Goal: Information Seeking & Learning: Learn about a topic

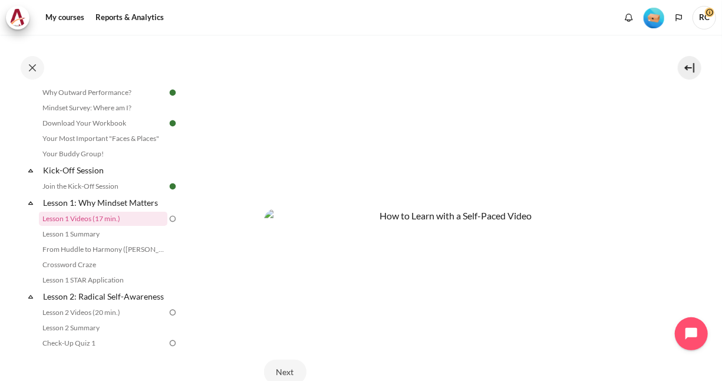
scroll to position [94, 0]
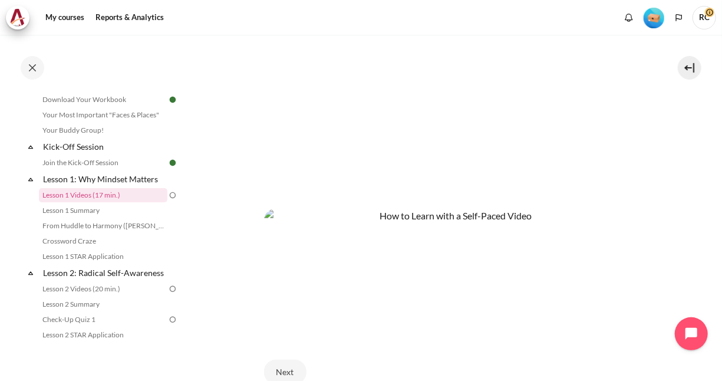
click at [219, 277] on section "My courses OPO TW B2 Lesson 1: Why Mindset Matters Lesson 1 Videos (17 min.) Le…" at bounding box center [451, 43] width 525 height 843
click at [115, 196] on link "Lesson 1 Videos (17 min.)" at bounding box center [103, 195] width 129 height 14
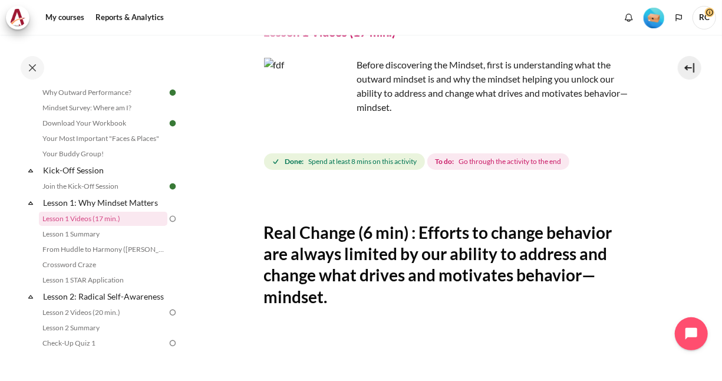
scroll to position [295, 0]
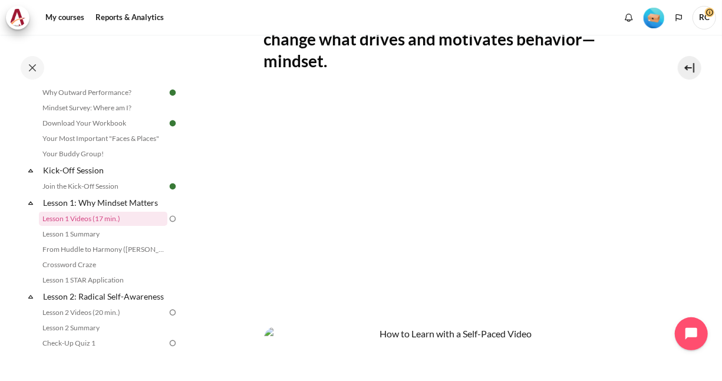
click at [652, 233] on section "My courses OPO TW B2 Lesson 1: Why Mindset Matters Lesson 1 Videos (17 min.) Le…" at bounding box center [451, 161] width 525 height 843
click at [198, 243] on section "My courses OPO TW B2 Lesson 1: Why Mindset Matters Lesson 1 Videos (17 min.) Le…" at bounding box center [451, 161] width 525 height 843
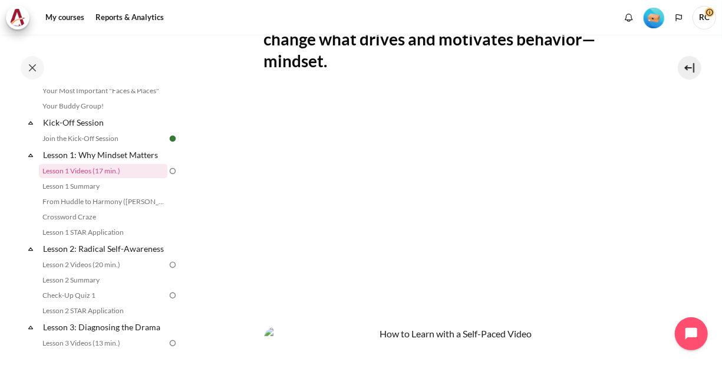
scroll to position [142, 0]
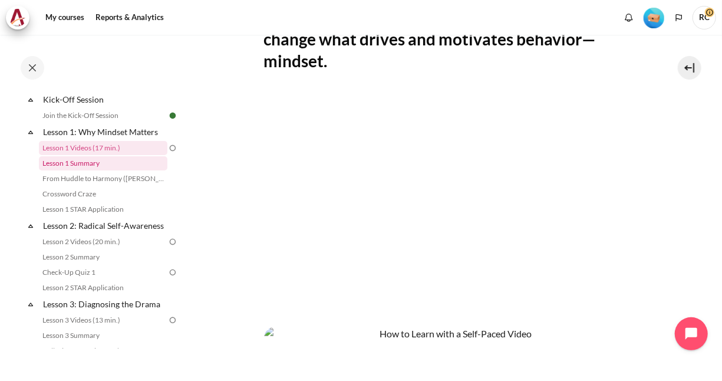
click at [98, 164] on link "Lesson 1 Summary" at bounding box center [103, 163] width 129 height 14
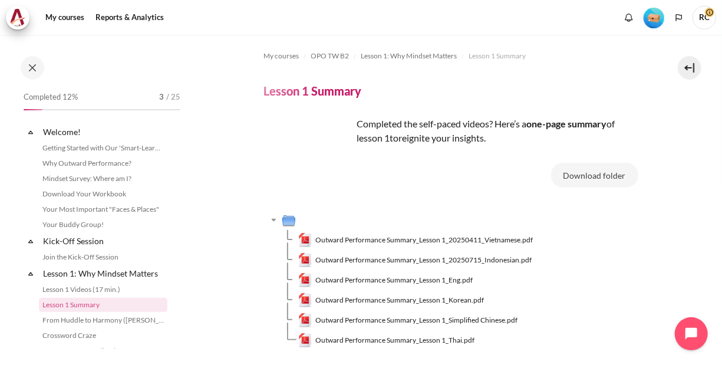
scroll to position [86, 0]
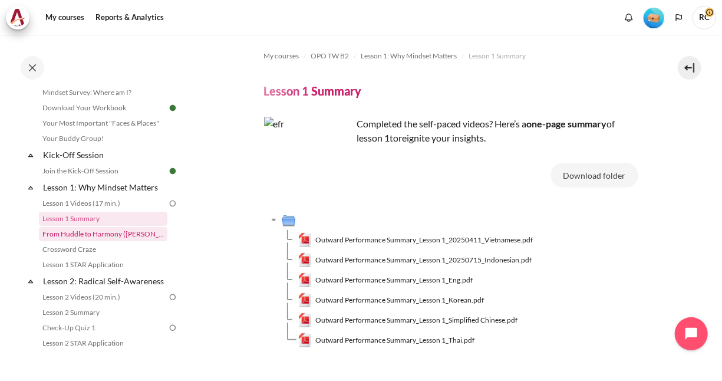
click at [143, 237] on link "From Huddle to Harmony ([PERSON_NAME]'s Story)" at bounding box center [103, 234] width 129 height 14
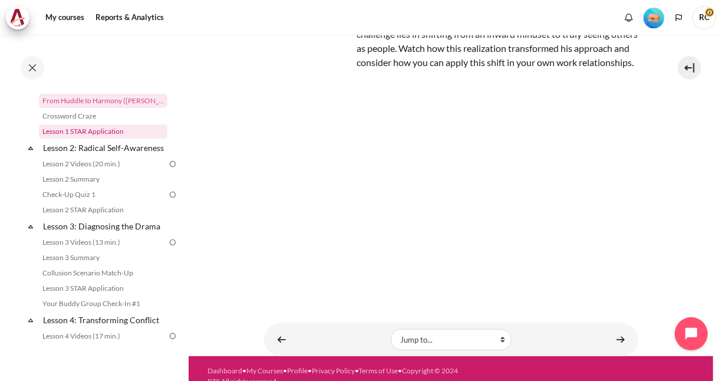
scroll to position [42, 0]
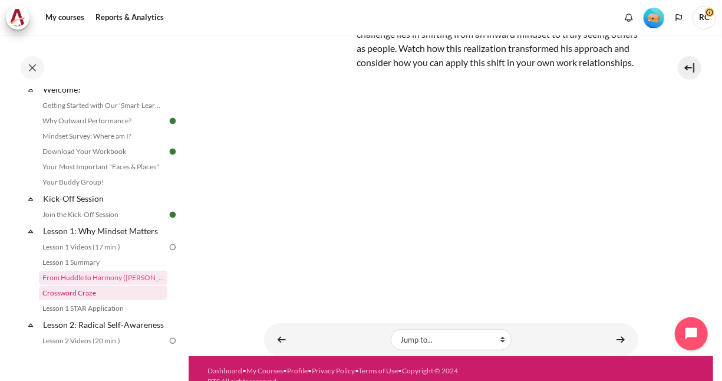
click at [93, 293] on link "Crossword Craze" at bounding box center [103, 293] width 129 height 14
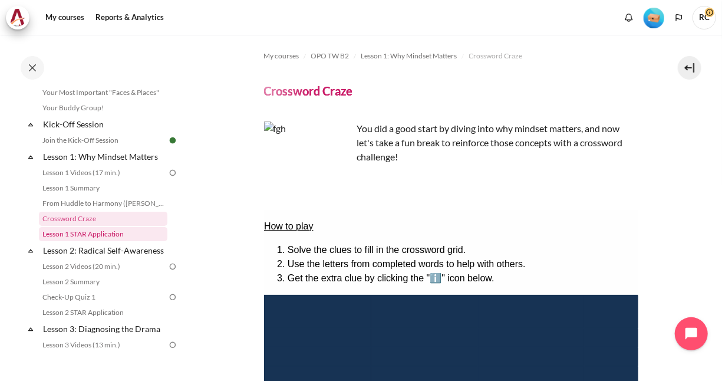
click at [107, 235] on link "Lesson 1 STAR Application" at bounding box center [103, 234] width 129 height 14
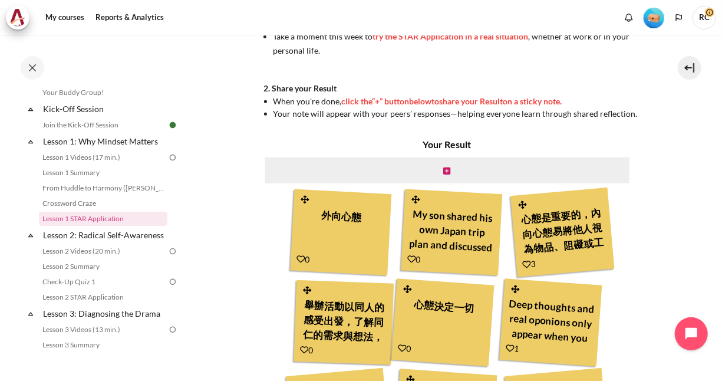
scroll to position [413, 0]
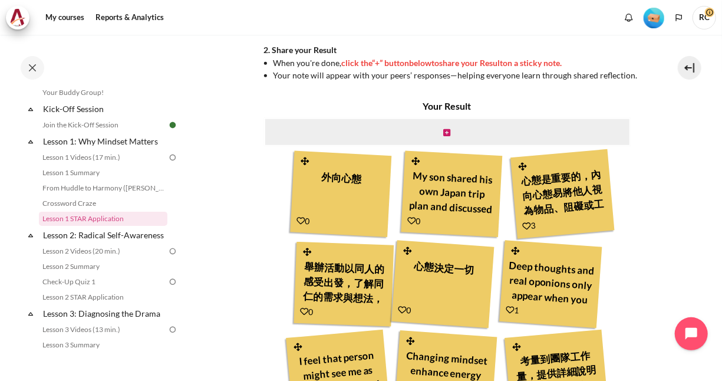
click at [458, 199] on div "My son shared his own Japan trip plan and discussed with me to get my input" at bounding box center [452, 191] width 88 height 53
click at [589, 195] on div "心態是重要的，內向心態易將他人視為物品、阻礙或工具。外向心態幫助我們將人視為人，有著共同需求或目標。" at bounding box center [563, 192] width 90 height 56
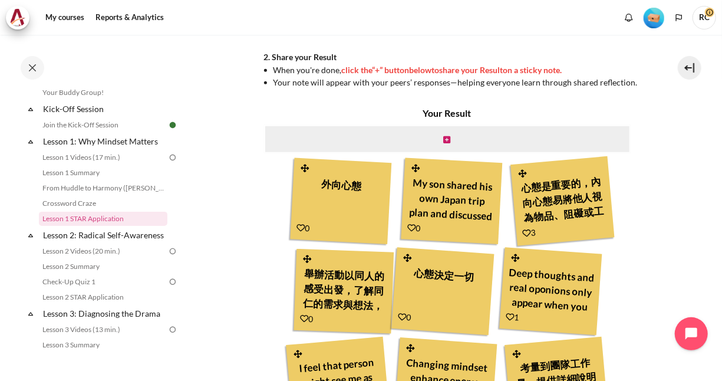
scroll to position [350, 0]
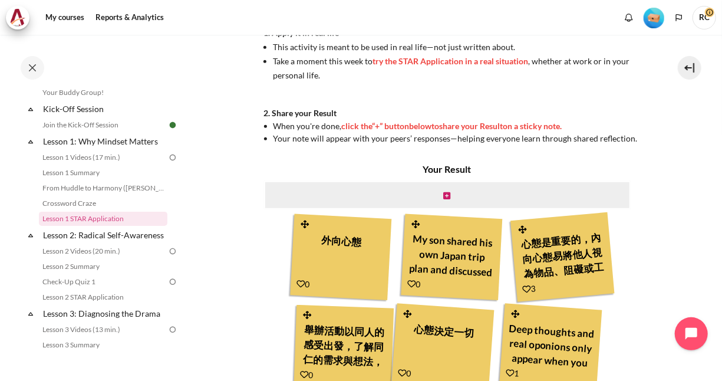
click at [378, 254] on div "外向心態" at bounding box center [341, 254] width 88 height 53
click at [450, 255] on div "My son shared his own Japan trip plan and discussed with me to get my input" at bounding box center [452, 254] width 88 height 53
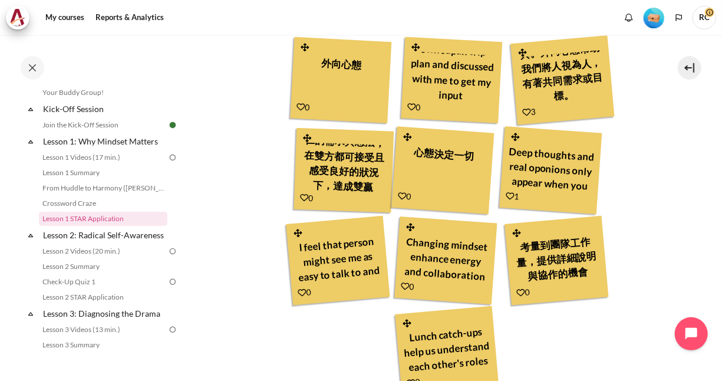
scroll to position [42, 0]
click at [544, 261] on div "考量到團隊工作量，提供詳細說明與協作的機會" at bounding box center [557, 259] width 90 height 56
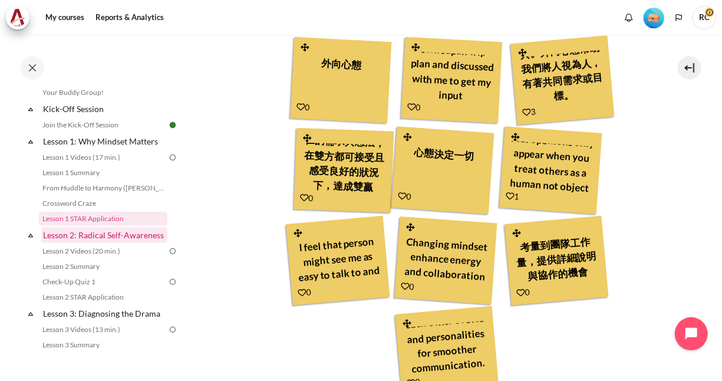
click at [107, 237] on link "Lesson 2: Radical Self-Awareness" at bounding box center [104, 235] width 126 height 16
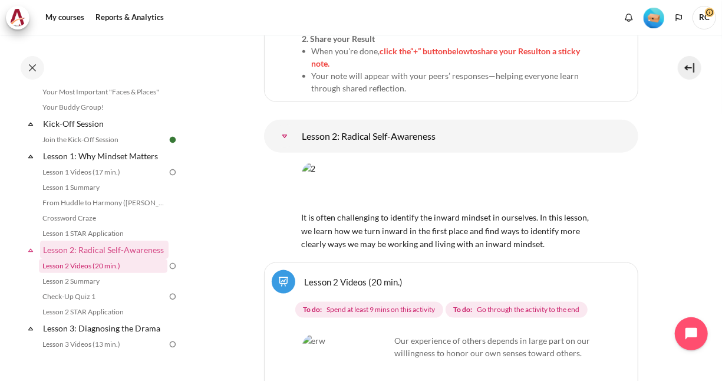
scroll to position [45, 0]
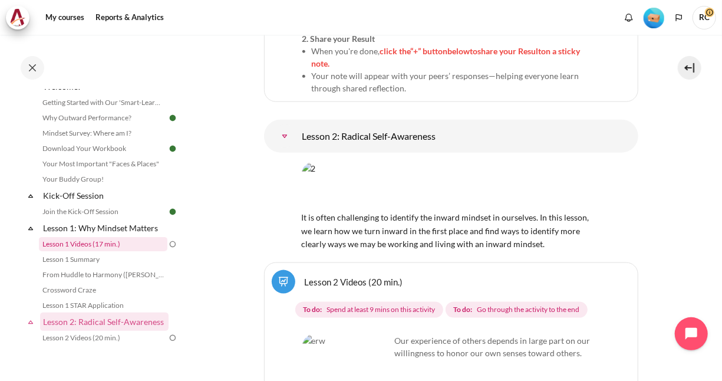
click at [109, 243] on link "Lesson 1 Videos (17 min.)" at bounding box center [103, 244] width 129 height 14
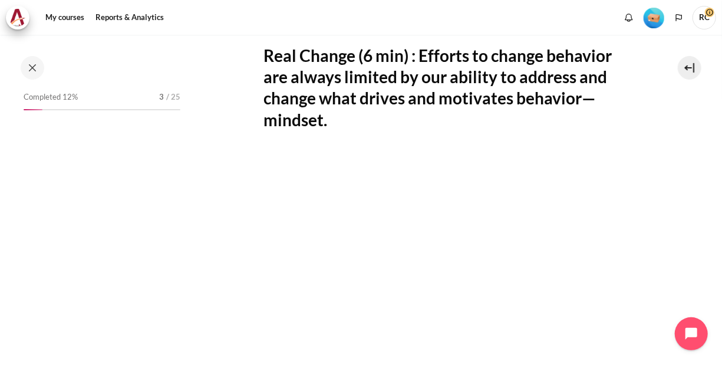
scroll to position [71, 0]
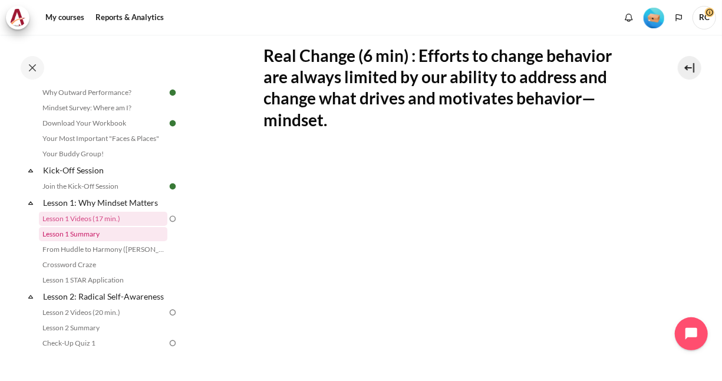
click at [98, 236] on link "Lesson 1 Summary" at bounding box center [103, 234] width 129 height 14
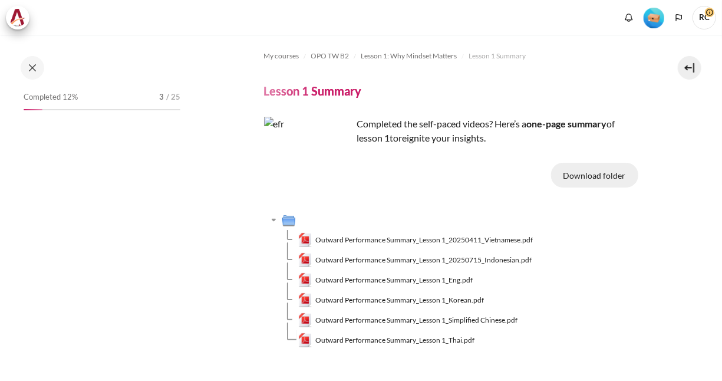
click at [618, 179] on button "Download folder" at bounding box center [594, 175] width 87 height 25
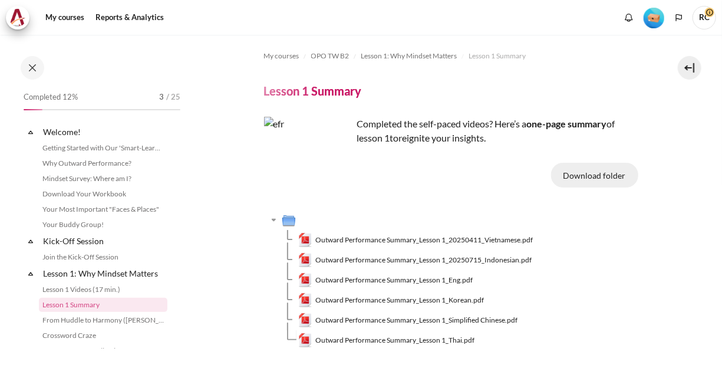
scroll to position [86, 0]
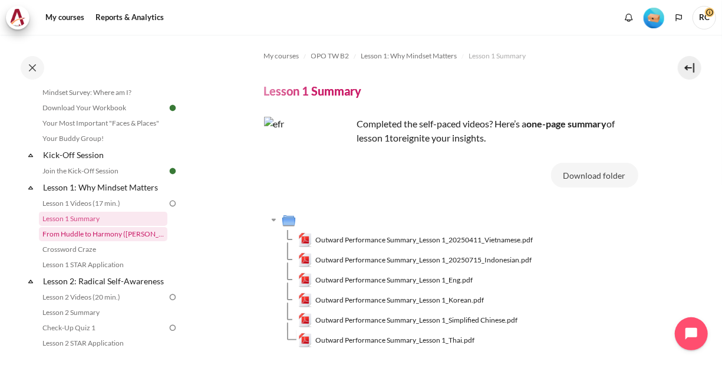
click at [120, 237] on link "From Huddle to Harmony ([PERSON_NAME]'s Story)" at bounding box center [103, 234] width 129 height 14
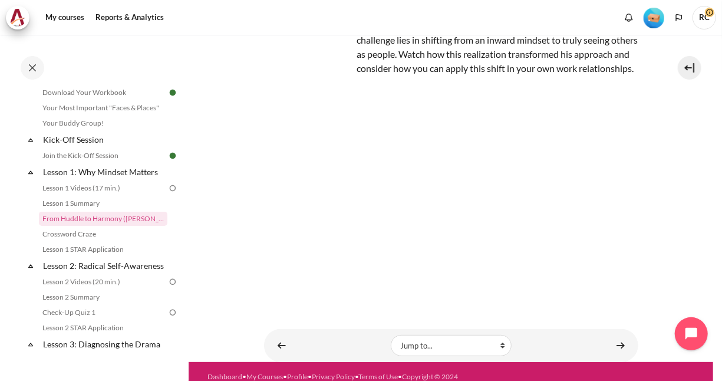
scroll to position [144, 0]
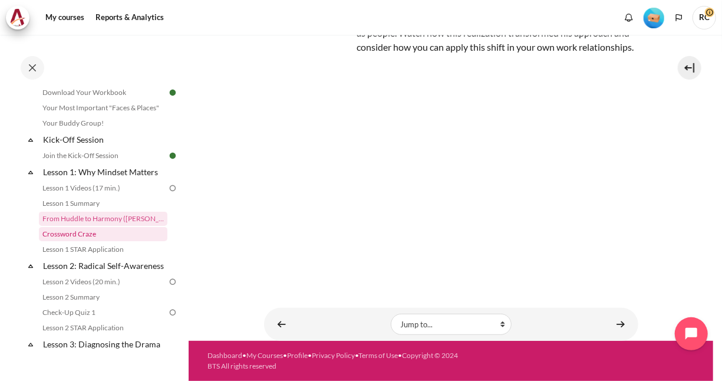
click at [98, 232] on link "Crossword Craze" at bounding box center [103, 234] width 129 height 14
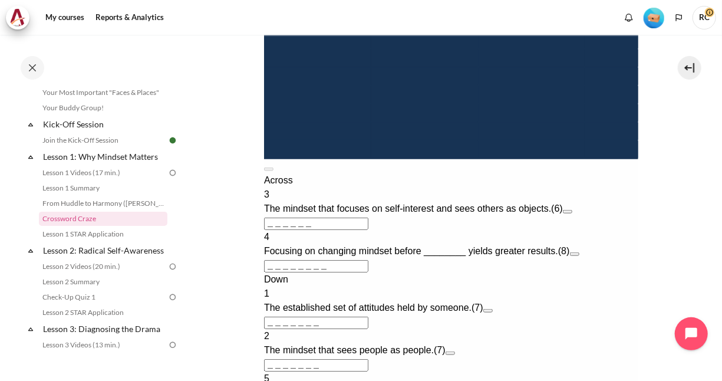
scroll to position [472, 0]
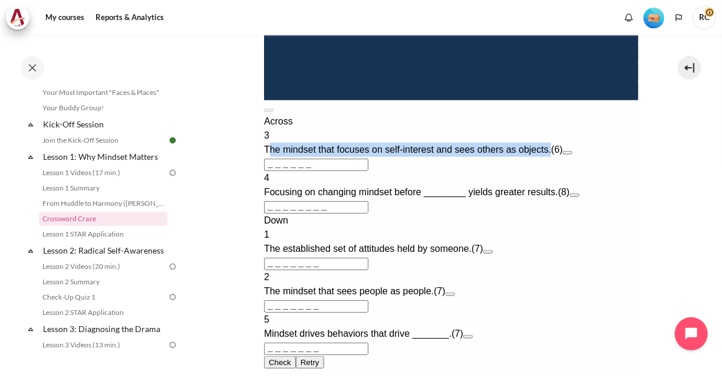
drag, startPoint x: 285, startPoint y: 228, endPoint x: 575, endPoint y: 231, distance: 290.1
click at [575, 157] on div "The mindset that focuses on self-interest and sees others as objects. (6)" at bounding box center [451, 150] width 374 height 14
copy span "he mindset that focuses on self-interest and sees others as objects."
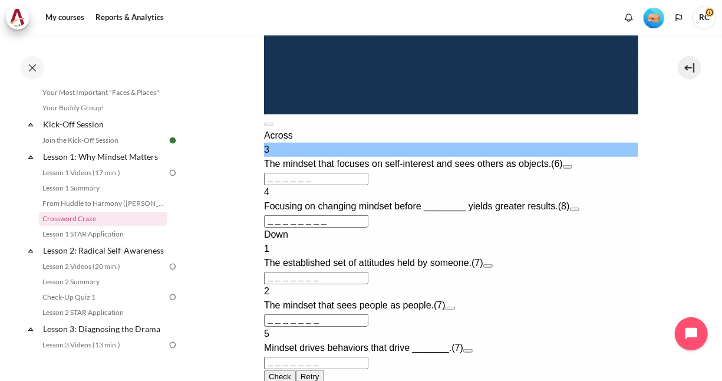
click at [326, 186] on input "＿＿＿＿＿＿" at bounding box center [316, 179] width 104 height 12
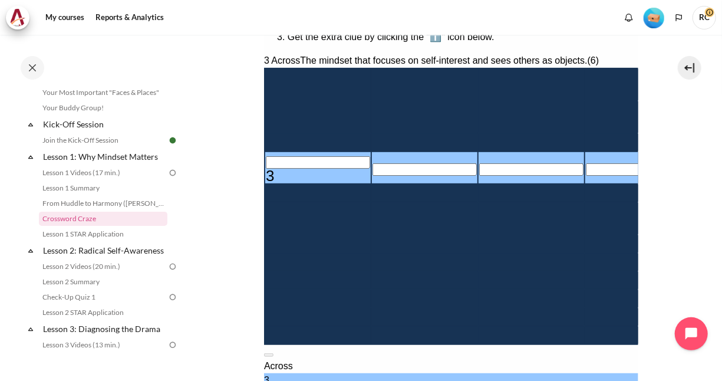
scroll to position [236, 0]
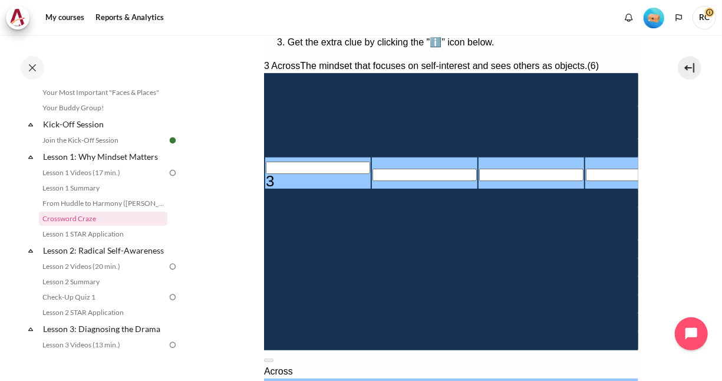
click at [586, 268] on div "Empty" at bounding box center [638, 268] width 104 height 0
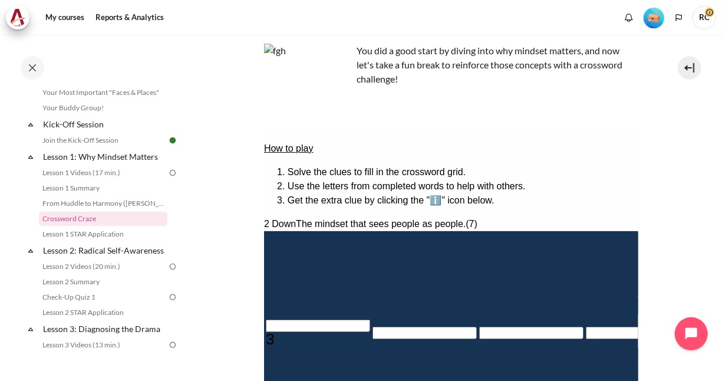
scroll to position [0, 0]
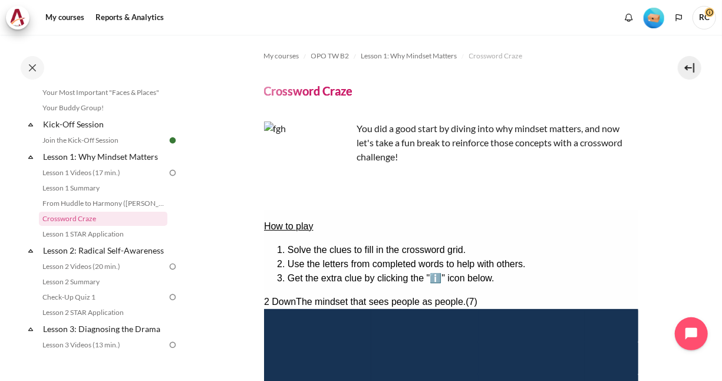
click at [287, 245] on li "Solve the clues to fill in the crossword grid." at bounding box center [462, 249] width 351 height 14
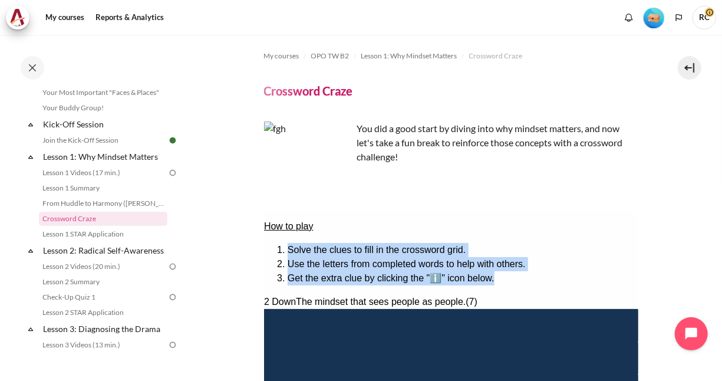
drag, startPoint x: 277, startPoint y: 246, endPoint x: 563, endPoint y: 269, distance: 286.9
click at [563, 269] on ol "Solve the clues to fill in the crossword grid. Use the letters from completed w…" at bounding box center [451, 263] width 374 height 42
copy ol "Solve the clues to fill in the crossword grid. Use the letters from completed w…"
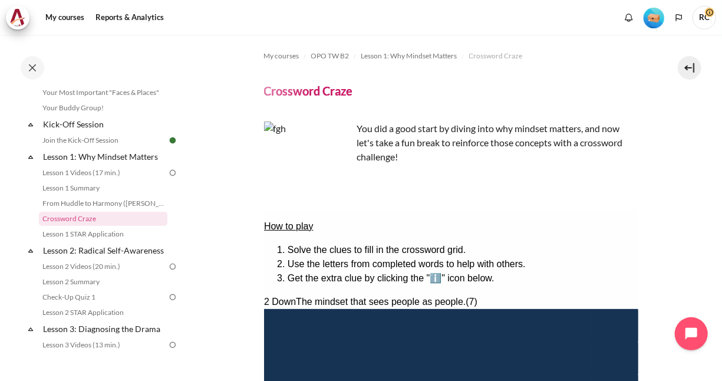
click at [617, 227] on p "How to play" at bounding box center [451, 226] width 374 height 14
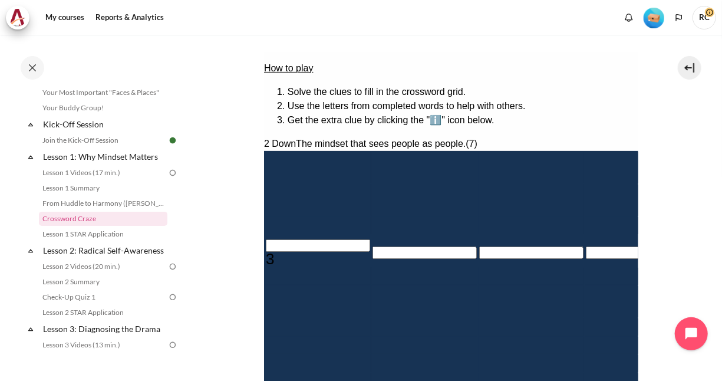
scroll to position [177, 0]
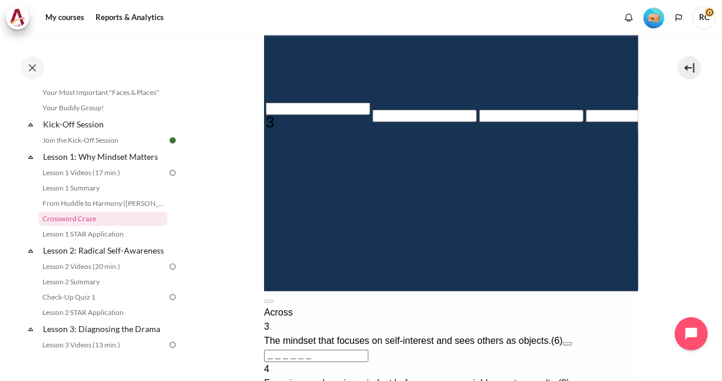
scroll to position [118, 0]
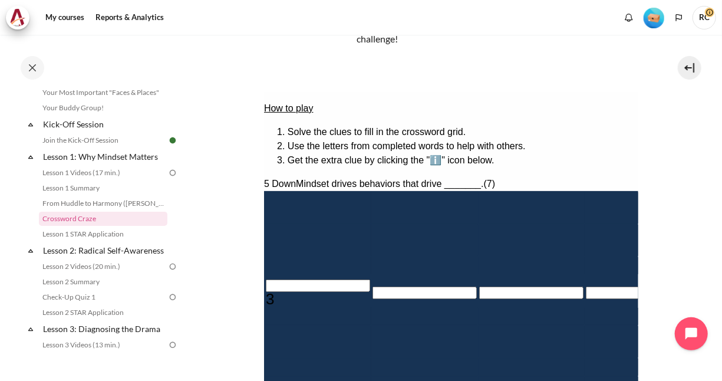
click at [479, 295] on input "Row 4, Column 3. 3 Across. The mindset that focuses on self-interest and sees o…" at bounding box center [531, 292] width 104 height 12
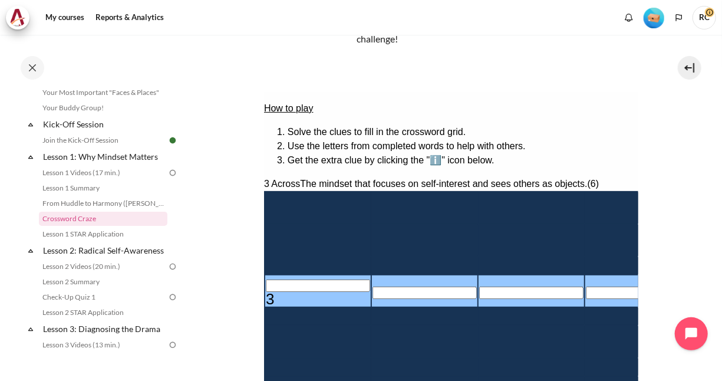
click at [372, 287] on input "Row 4, Column 2. 3 Across. The mindset that focuses on self-interest and sees o…" at bounding box center [424, 292] width 104 height 12
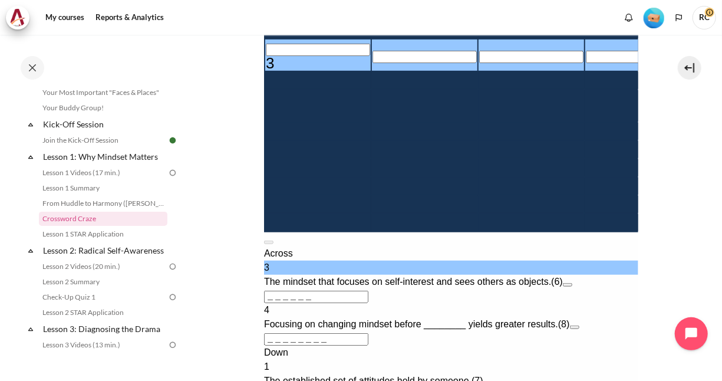
click at [277, 44] on input "Row 4, Column 1. 3 Across. The mindset that focuses on self-interest and sees o…" at bounding box center [317, 50] width 104 height 12
click at [372, 54] on input "Row 4, Column 2. 3 Across. The mindset that focuses on self-interest and sees o…" at bounding box center [424, 57] width 104 height 12
click at [479, 57] on input "Row 4, Column 3. 3 Across. The mindset that focuses on self-interest and sees o…" at bounding box center [531, 57] width 104 height 12
click at [586, 62] on input "Row 4, Column 4. 3 Across. The mindset that focuses on self-interest and sees o…" at bounding box center [638, 57] width 104 height 12
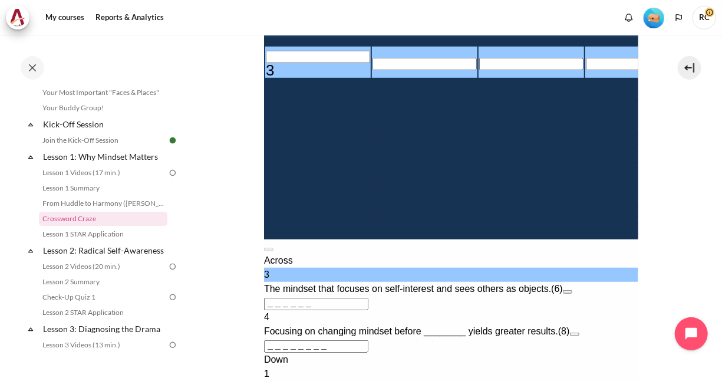
scroll to position [413, 0]
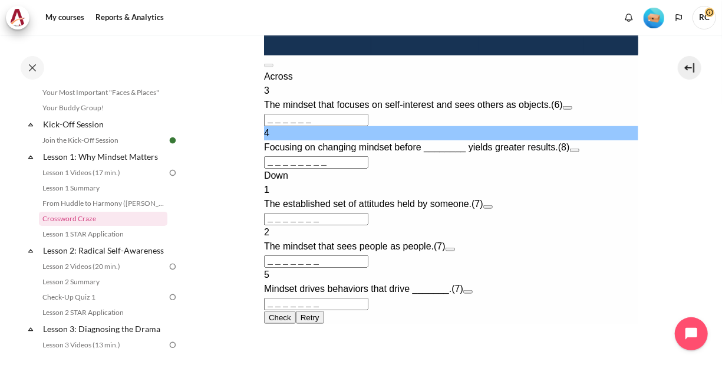
scroll to position [354, 0]
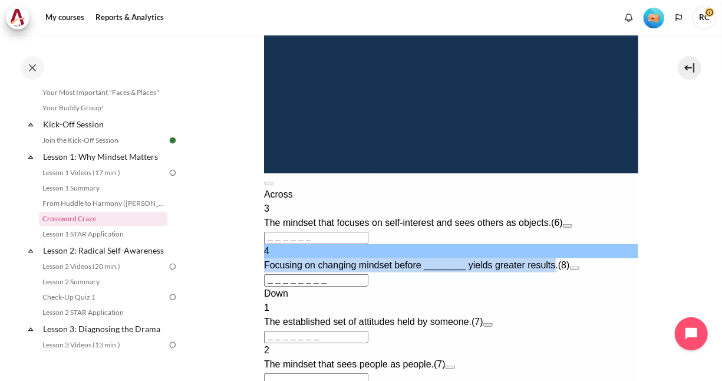
drag, startPoint x: 284, startPoint y: 327, endPoint x: 573, endPoint y: 323, distance: 289.5
click at [558, 271] on span "Focusing on changing mindset before ________ yields greater results." at bounding box center [411, 266] width 294 height 10
copy span "Focusing on changing mindset before ________ yields greater results"
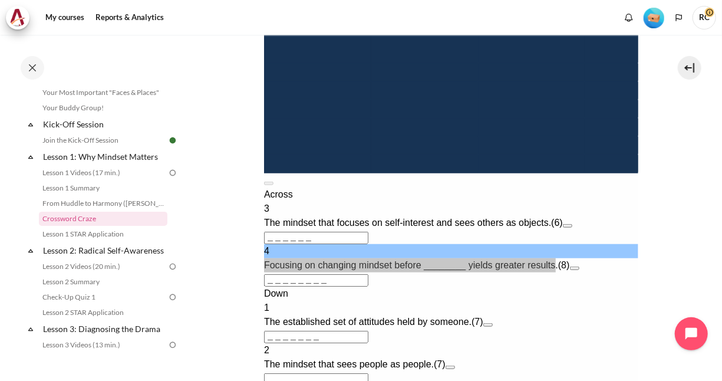
click at [248, 266] on section "My courses OPO TW B2 Lesson 1: Why Mindset Matters Crossword Craze Crossword Cr…" at bounding box center [451, 117] width 525 height 990
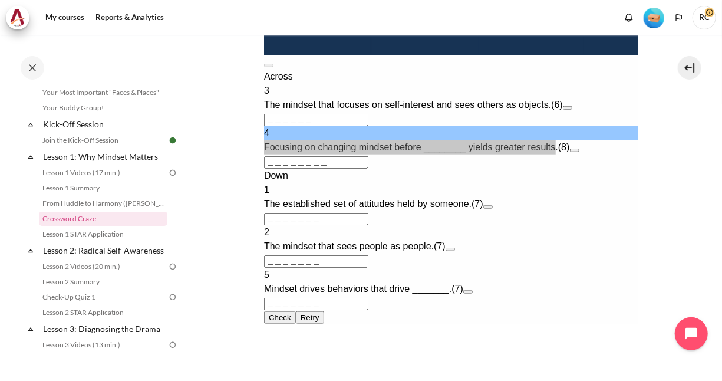
scroll to position [684, 0]
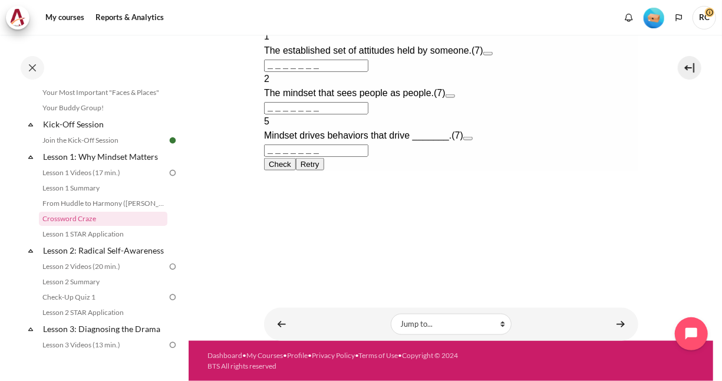
click at [324, 171] on button "Retry Retry the task. Reset all responses and start the task over again." at bounding box center [309, 165] width 28 height 12
click at [295, 171] on button "Check Check the characters. The responses will be marked as correct, incorrect,…" at bounding box center [280, 165] width 32 height 12
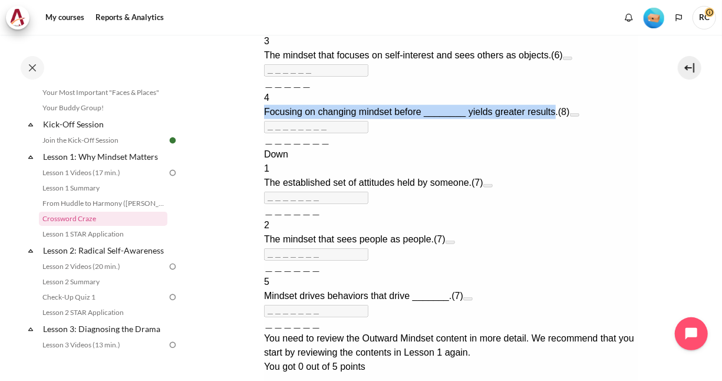
scroll to position [389, 0]
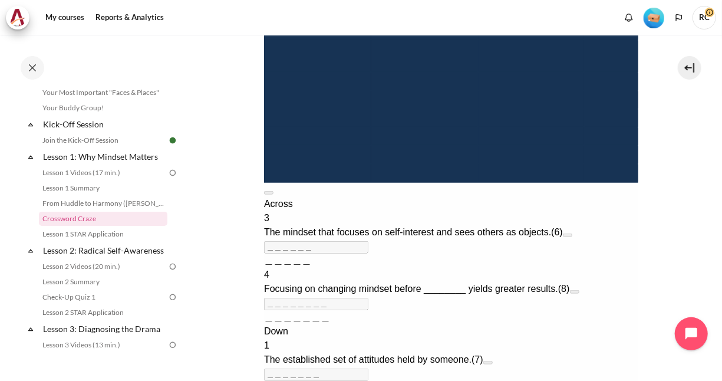
click at [308, 266] on span "＿＿＿＿＿" at bounding box center [287, 261] width 47 height 10
click at [335, 268] on div "＿＿＿＿＿" at bounding box center [451, 261] width 374 height 14
click at [311, 266] on span "＿＿＿＿＿" at bounding box center [287, 261] width 47 height 10
click at [305, 266] on span "＿＿＿＿＿" at bounding box center [287, 261] width 47 height 10
click at [311, 268] on div "＿＿＿＿＿" at bounding box center [451, 261] width 374 height 14
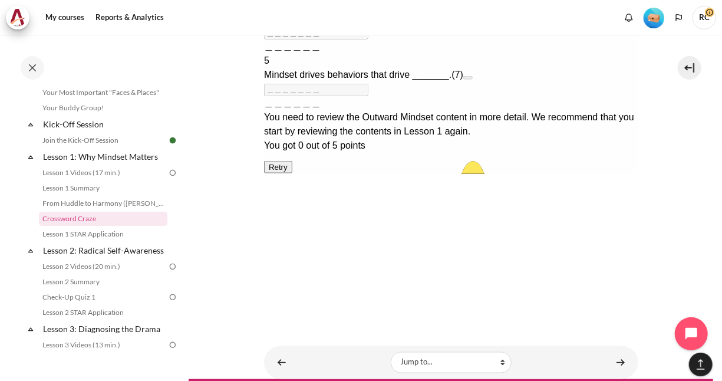
scroll to position [802, 0]
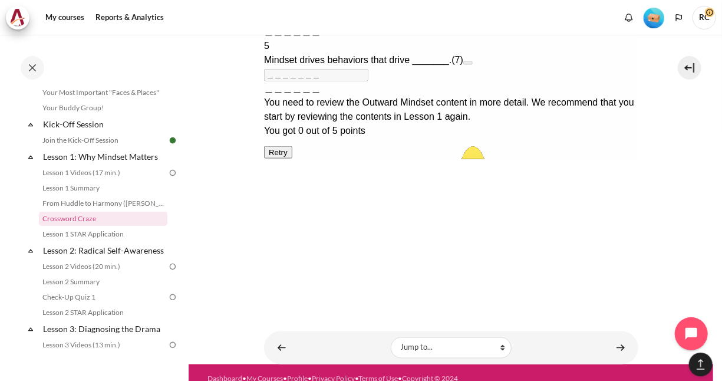
click at [292, 159] on button "Retry Retry the task. Reset all responses and start the task over again." at bounding box center [278, 153] width 28 height 12
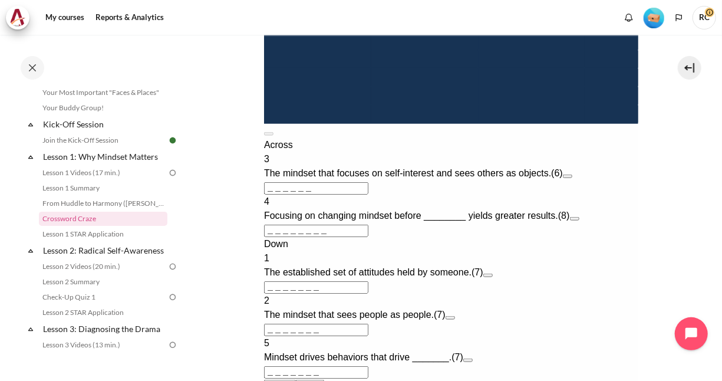
scroll to position [684, 0]
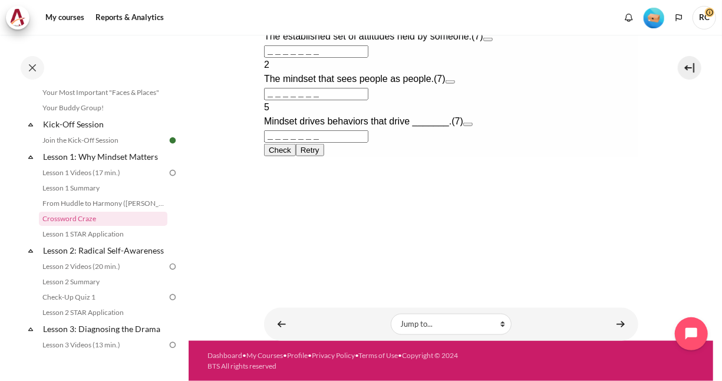
click at [295, 157] on button "Check Check the characters. The responses will be marked as correct, incorrect,…" at bounding box center [280, 150] width 32 height 12
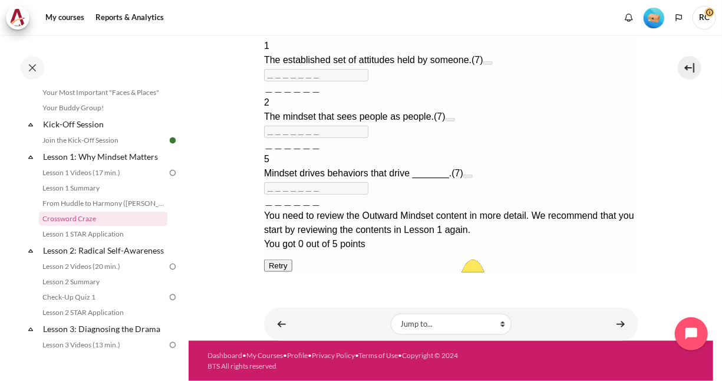
scroll to position [0, 0]
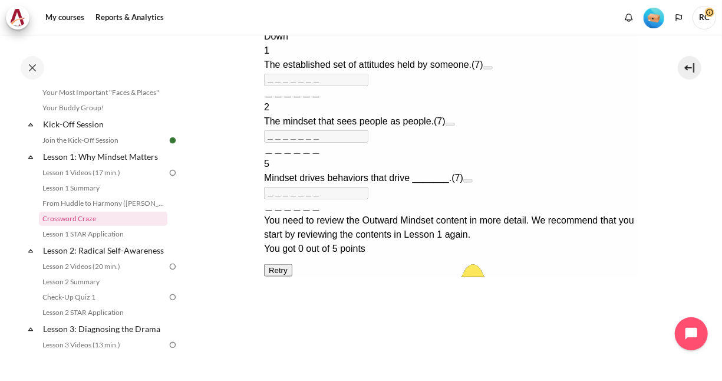
click at [301, 155] on span "＿＿＿＿＿＿" at bounding box center [292, 150] width 57 height 10
click at [341, 157] on div "＿＿＿＿＿＿" at bounding box center [451, 150] width 374 height 14
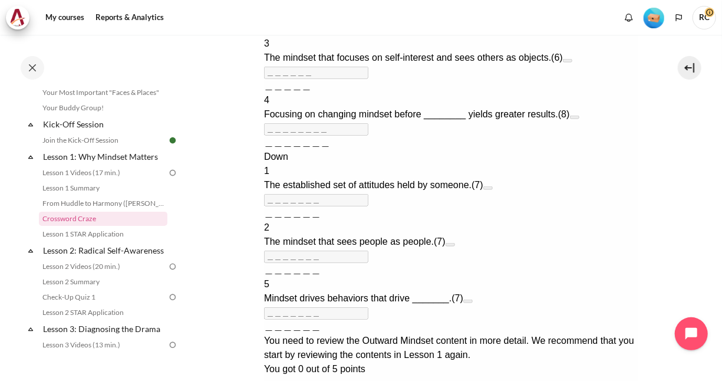
scroll to position [507, 0]
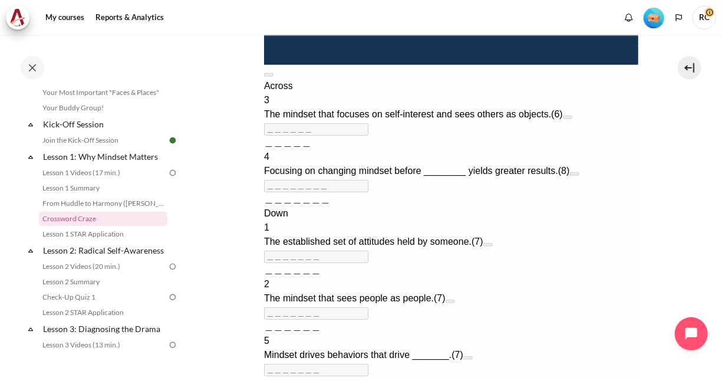
click at [319, 150] on div "＿＿＿＿＿" at bounding box center [451, 143] width 374 height 14
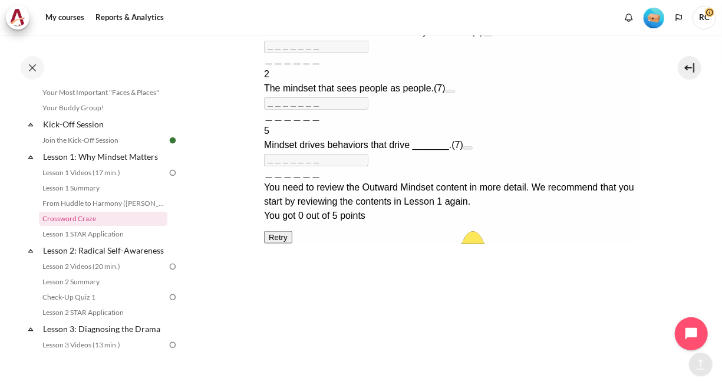
scroll to position [743, 0]
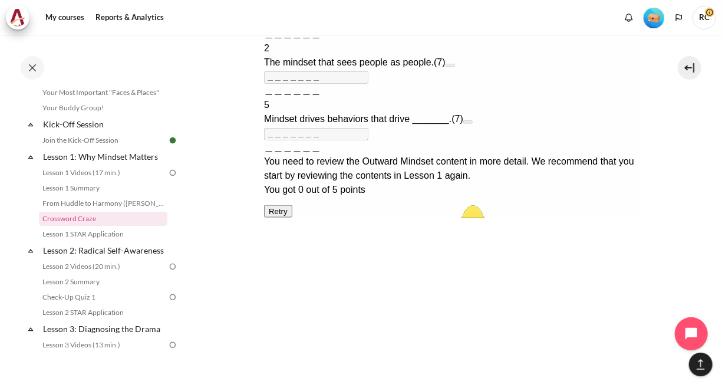
click at [322, 198] on div "You got 0 out of 5 points" at bounding box center [451, 190] width 374 height 14
click at [292, 218] on button "Retry Retry the task. Reset all responses and start the task over again." at bounding box center [278, 212] width 28 height 12
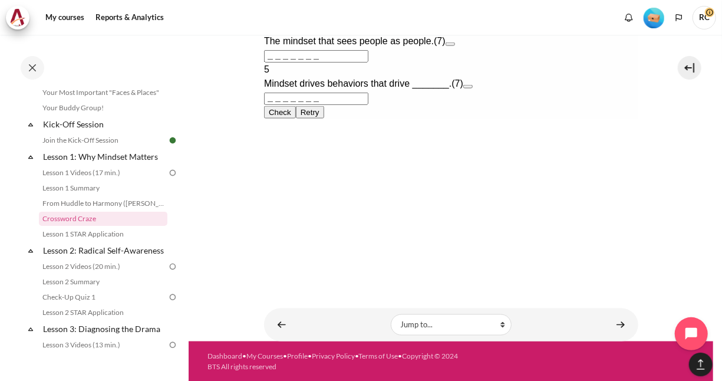
scroll to position [684, 0]
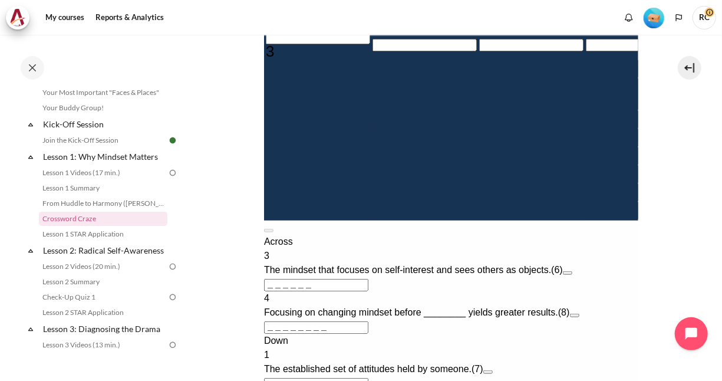
scroll to position [330, 0]
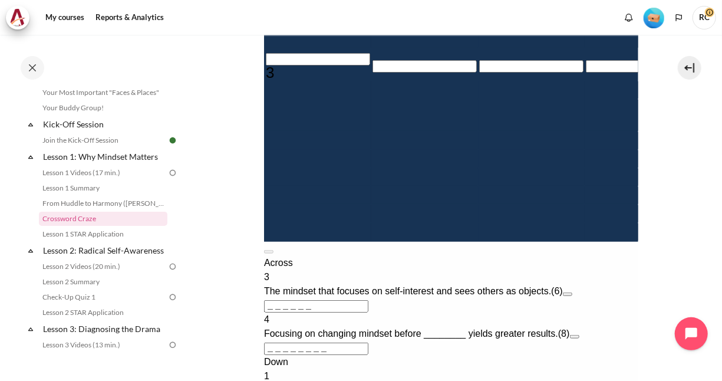
click at [372, 70] on input "Row 4, Column 2. 3 Across. The mindset that focuses on self-interest and sees o…" at bounding box center [424, 67] width 104 height 12
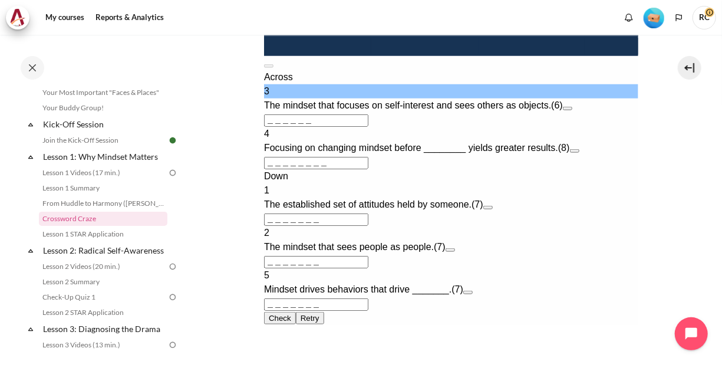
scroll to position [566, 0]
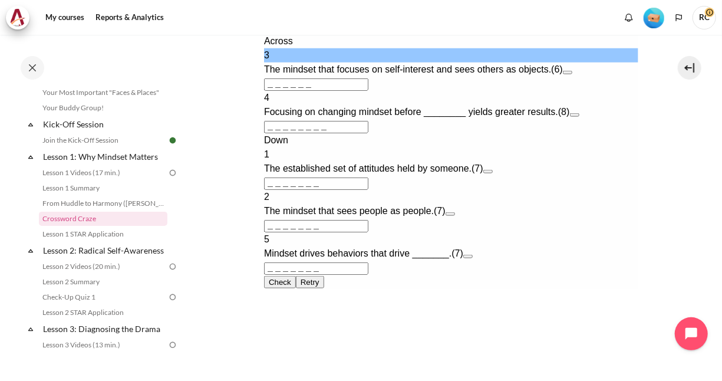
click at [572, 75] on button "Open extra clue for 3 Across. The mindset that focuses on self-interest and see…" at bounding box center [567, 73] width 9 height 4
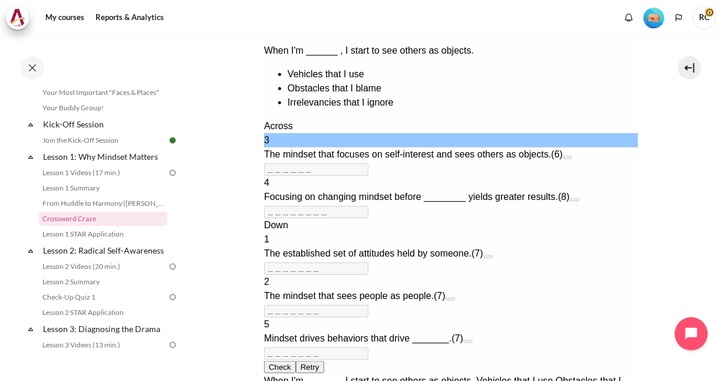
scroll to position [313, 0]
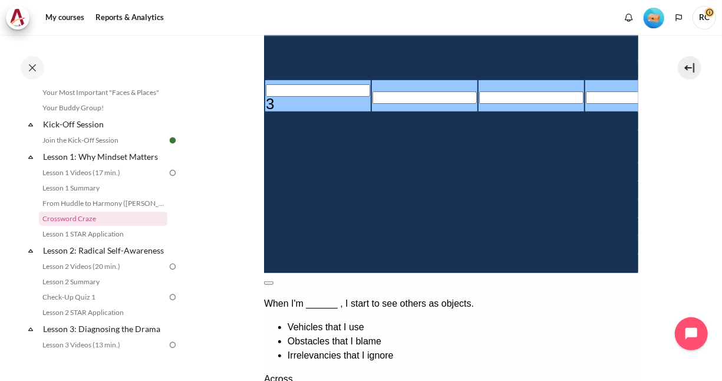
click at [352, 321] on ul "Vehicles that I use Obstacles that I blame Irrelevancies that I ignore" at bounding box center [451, 342] width 374 height 42
click at [351, 321] on li "Vehicles that I use" at bounding box center [462, 328] width 351 height 14
drag, startPoint x: 360, startPoint y: 282, endPoint x: 453, endPoint y: 282, distance: 93.2
click at [453, 335] on li "Obstacles that I blame" at bounding box center [462, 342] width 351 height 14
copy li "Obstacles that I blame"
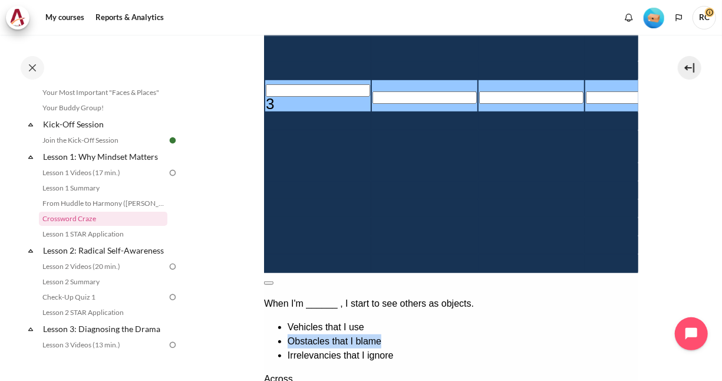
click at [273, 282] on button at bounding box center [268, 284] width 9 height 4
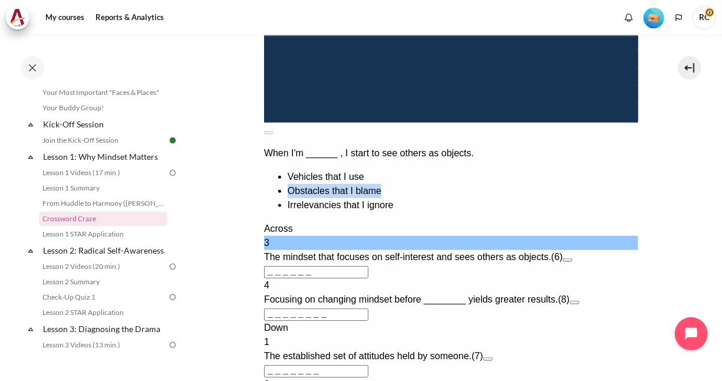
scroll to position [501, 0]
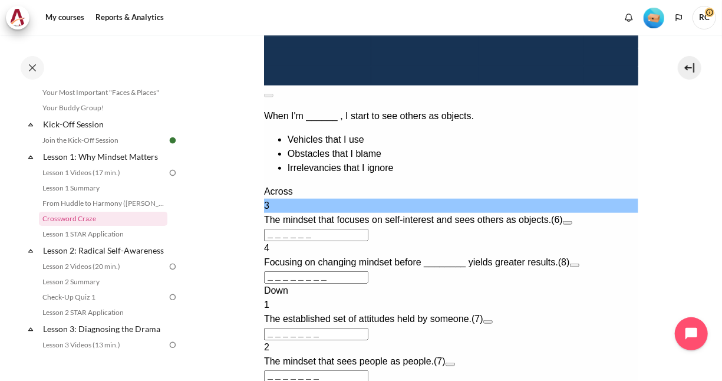
click at [326, 229] on input "＿＿＿＿＿＿" at bounding box center [316, 235] width 104 height 12
drag, startPoint x: 336, startPoint y: 216, endPoint x: 524, endPoint y: -69, distance: 342.1
click at [264, 218] on html "How to play Solve the clues to fill in the crossword grid. Use the letters from…" at bounding box center [451, 83] width 374 height 746
paste input "OBSTAC"
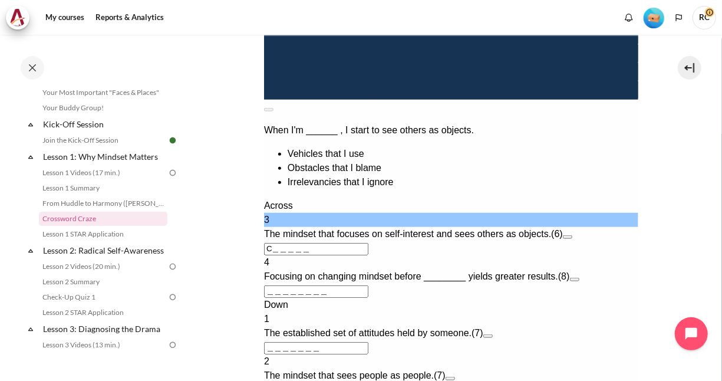
click at [318, 244] on input "C＿＿＿＿＿" at bounding box center [316, 250] width 104 height 12
click at [572, 236] on button "Open extra clue for 3 Across. The mindset that focuses on self-interest and see…" at bounding box center [567, 238] width 9 height 4
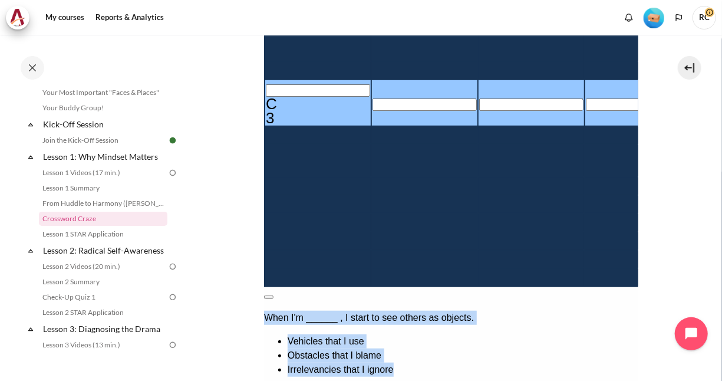
drag, startPoint x: 342, startPoint y: 235, endPoint x: 584, endPoint y: 299, distance: 250.7
click at [584, 311] on div "When I'm ______ , I start to see others as objects. Vehicles that I use Obstacl…" at bounding box center [451, 344] width 374 height 66
copy div "When I'm ______ , I start to see others as objects. Vehicles that I use Obstacl…"
click at [273, 296] on button at bounding box center [268, 298] width 9 height 4
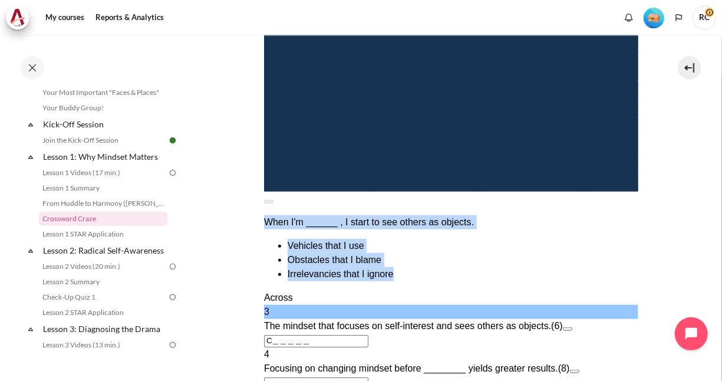
scroll to position [442, 0]
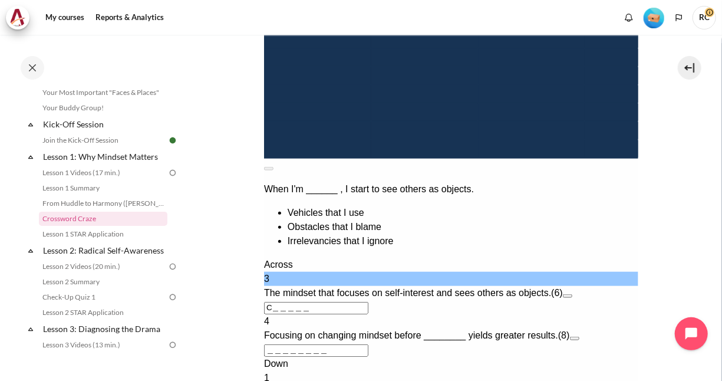
click at [275, 302] on input "C＿＿＿＿＿" at bounding box center [316, 308] width 104 height 12
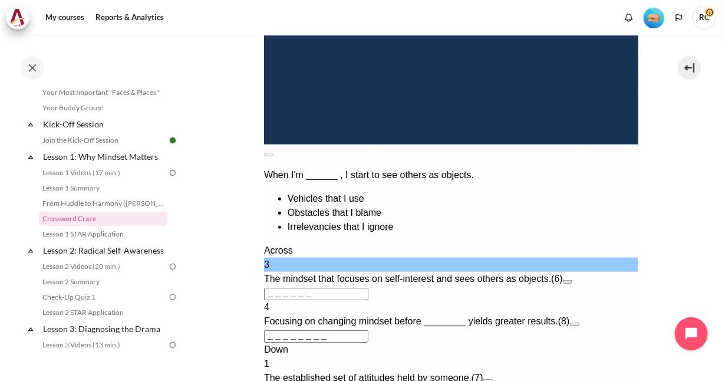
paste input "IRRELE"
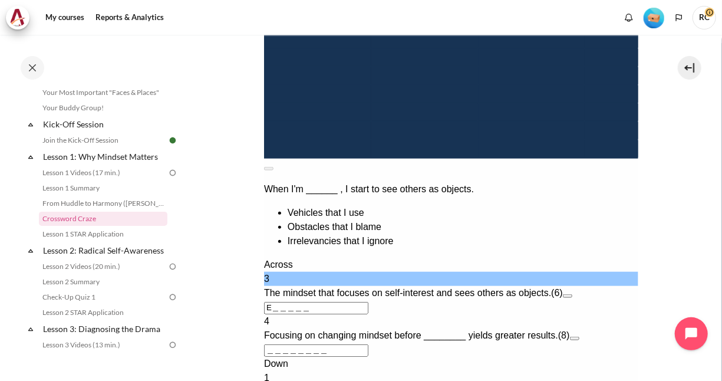
click at [572, 295] on button "Open extra clue for 3 Across. The mindset that focuses on self-interest and see…" at bounding box center [567, 297] width 9 height 4
click at [350, 235] on li "Irrelevancies that I ignore" at bounding box center [462, 242] width 351 height 14
click at [273, 167] on button at bounding box center [268, 169] width 9 height 4
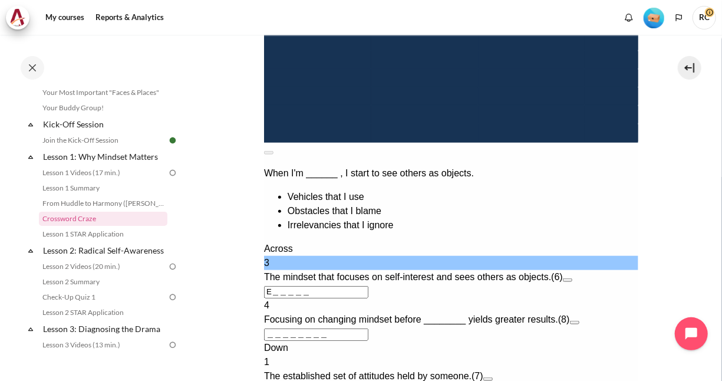
scroll to position [560, 0]
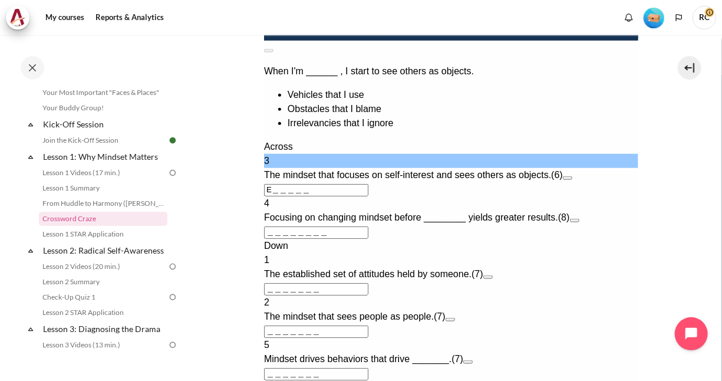
drag, startPoint x: 594, startPoint y: 139, endPoint x: 594, endPoint y: -102, distance: 241.2
click at [572, 177] on button "Open extra clue for 3 Across. The mindset that focuses on self-interest and see…" at bounding box center [567, 179] width 9 height 4
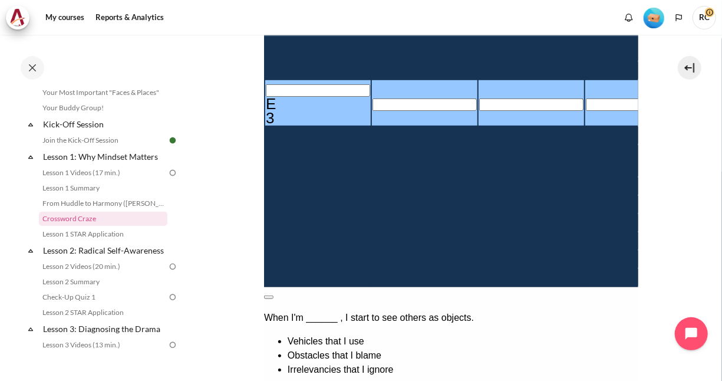
click at [273, 296] on button at bounding box center [268, 298] width 9 height 4
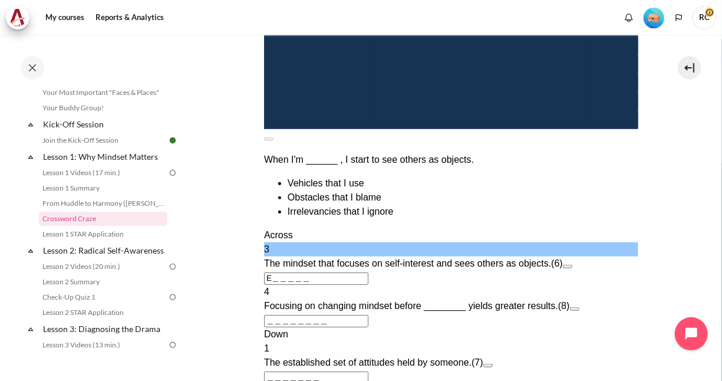
scroll to position [472, 0]
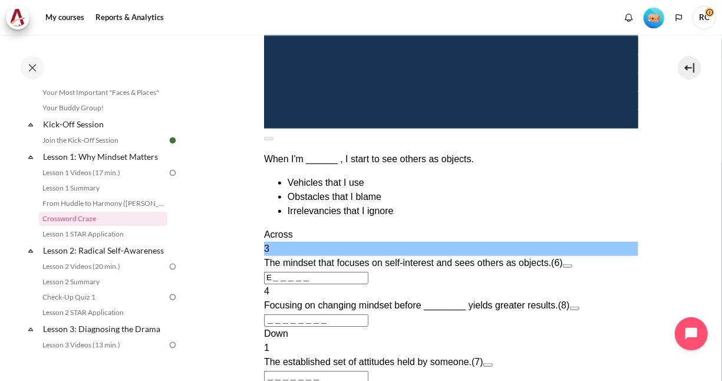
click at [370, 258] on span "The mindset that focuses on self-interest and sees others as objects." at bounding box center [407, 263] width 287 height 10
click at [372, 258] on span "The mindset that focuses on self-interest and sees others as objects." at bounding box center [407, 263] width 287 height 10
click at [275, 242] on div "3" at bounding box center [451, 249] width 374 height 14
click at [281, 272] on input "E＿＿＿＿＿" at bounding box center [316, 278] width 104 height 12
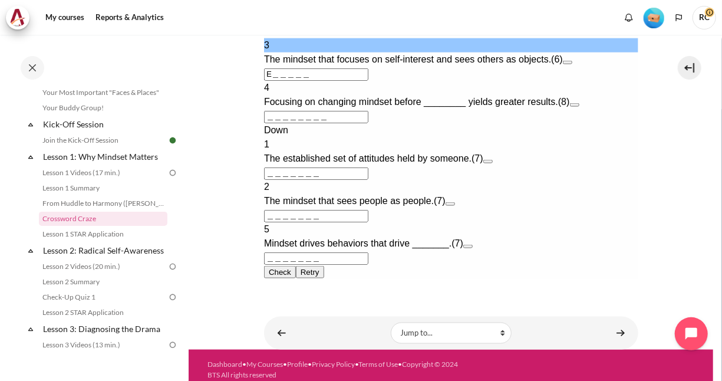
scroll to position [684, 0]
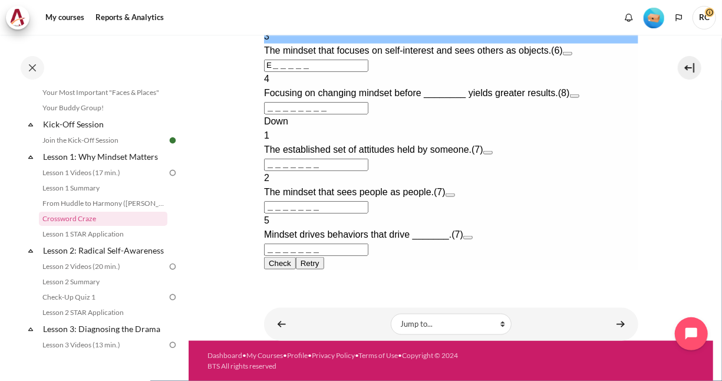
click at [295, 258] on button "Check Check the characters. The responses will be marked as correct, incorrect,…" at bounding box center [280, 264] width 32 height 12
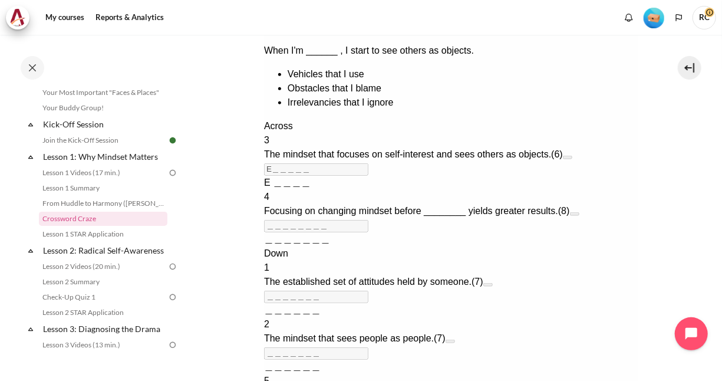
scroll to position [825, 0]
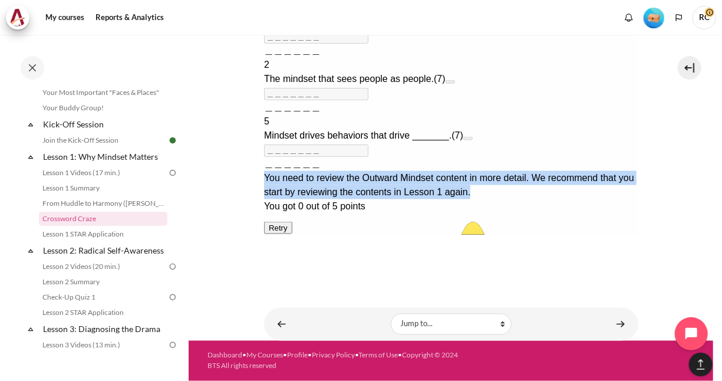
drag, startPoint x: 265, startPoint y: 209, endPoint x: 619, endPoint y: 228, distance: 354.3
click at [619, 200] on div "You need to review the Outward Mindset content in more detail. We recommend tha…" at bounding box center [451, 186] width 374 height 28
copy div "You need to review the Outward Mindset content in more detail. We recommend tha…"
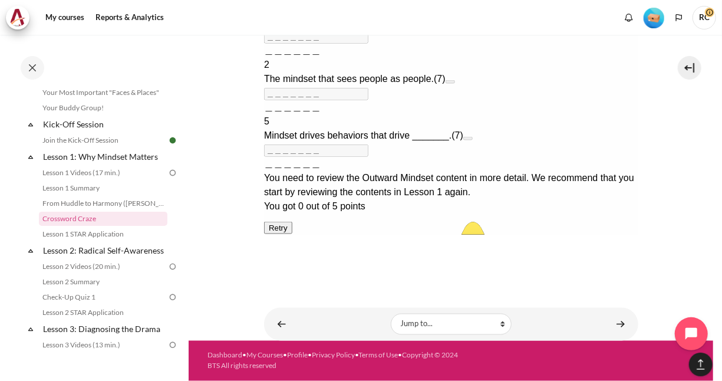
click at [292, 235] on button "Retry Retry the task. Reset all responses and start the task over again." at bounding box center [278, 228] width 28 height 12
type input "＿＿＿＿＿＿"
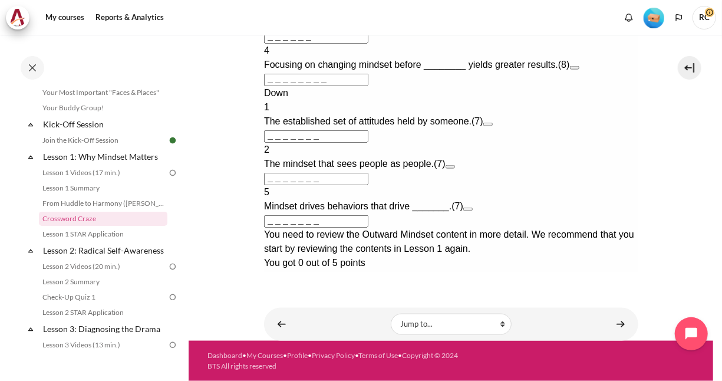
scroll to position [684, 0]
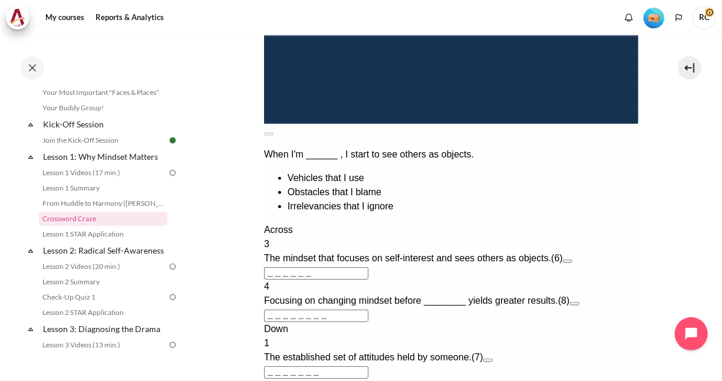
click at [200, 261] on section "My courses OPO TW B2 Lesson 1: Why Mindset Matters Crossword Craze Crossword Cr…" at bounding box center [451, 82] width 525 height 990
click at [110, 234] on link "Lesson 1 STAR Application" at bounding box center [103, 234] width 129 height 14
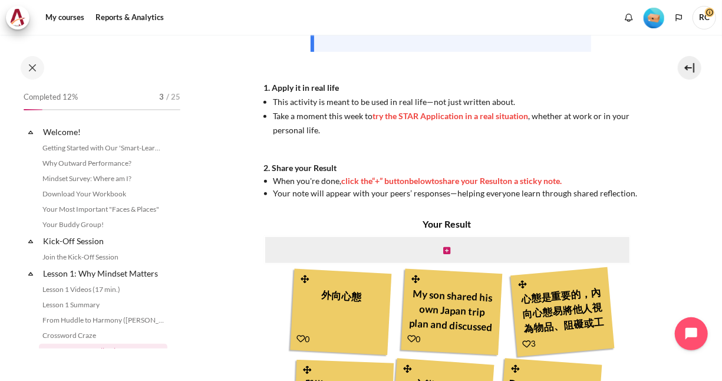
scroll to position [132, 0]
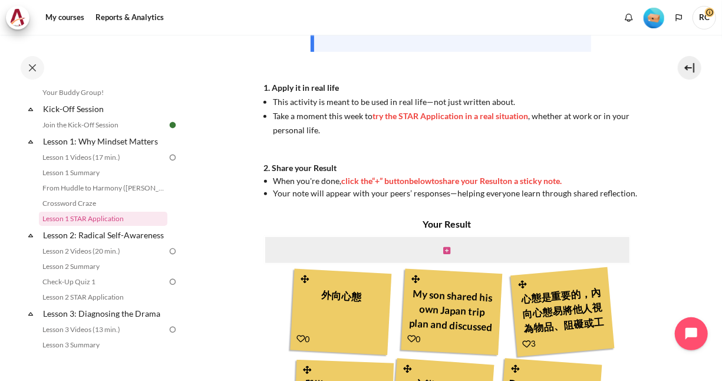
click at [445, 249] on icon "Content" at bounding box center [447, 250] width 7 height 8
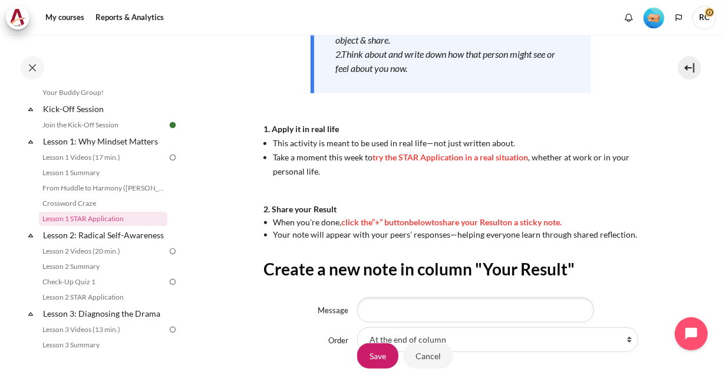
scroll to position [305, 0]
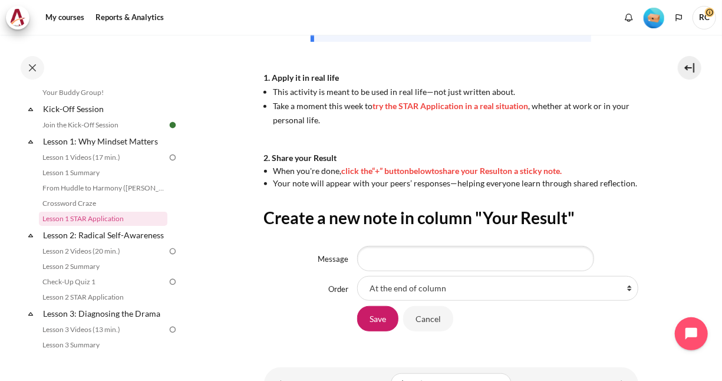
click at [469, 223] on h2 "Create a new note in column "Your Result"" at bounding box center [451, 217] width 374 height 21
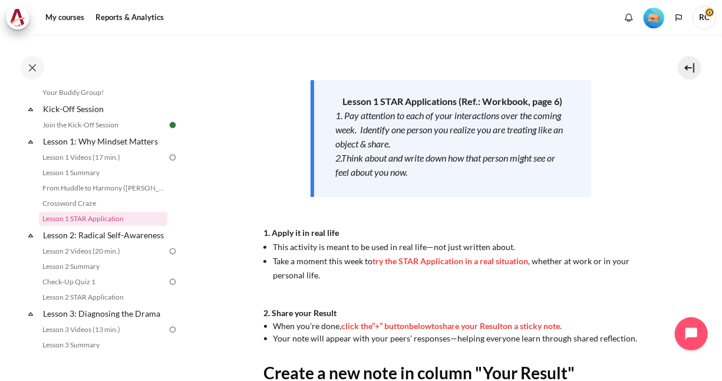
scroll to position [128, 0]
